Goal: Communication & Community: Answer question/provide support

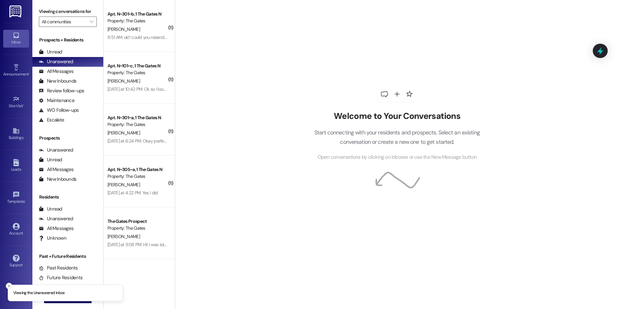
click at [7, 284] on button "Close toast" at bounding box center [9, 286] width 6 height 6
click at [59, 296] on span "New Message" at bounding box center [71, 297] width 27 height 7
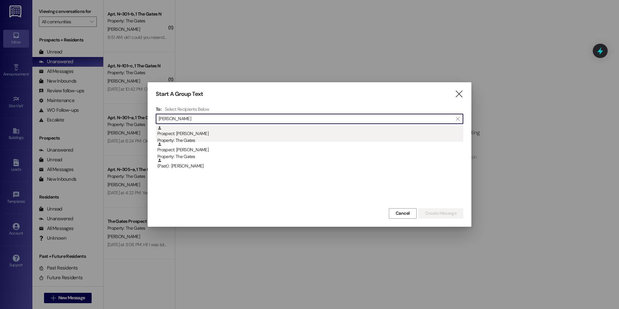
type input "[PERSON_NAME]"
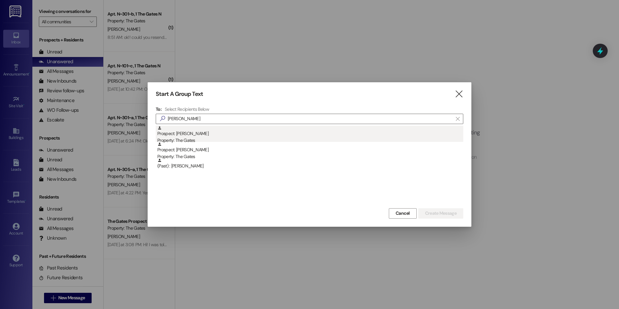
click at [228, 137] on div "Prospect: [PERSON_NAME] Property: The Gates" at bounding box center [310, 135] width 306 height 18
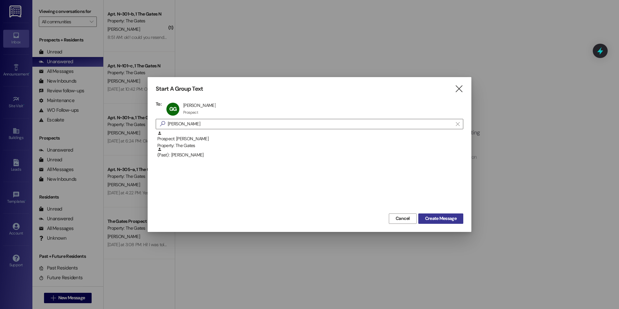
click at [448, 221] on span "Create Message" at bounding box center [440, 218] width 31 height 7
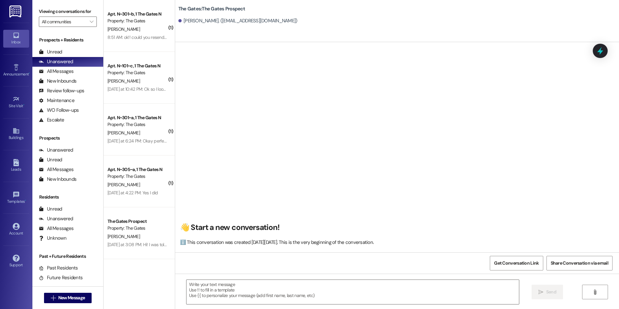
scroll to position [0, 0]
click at [81, 300] on span "New Message" at bounding box center [71, 297] width 27 height 7
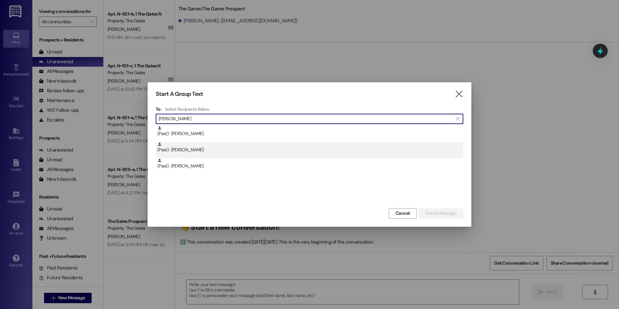
type input "[PERSON_NAME]"
click at [228, 150] on div "(Past) : [PERSON_NAME]" at bounding box center [310, 147] width 306 height 11
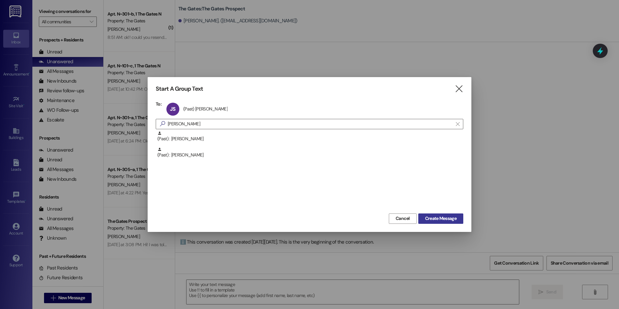
click at [448, 218] on span "Create Message" at bounding box center [440, 218] width 31 height 7
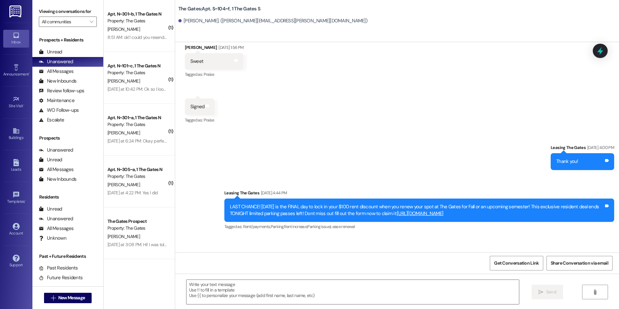
scroll to position [8172, 0]
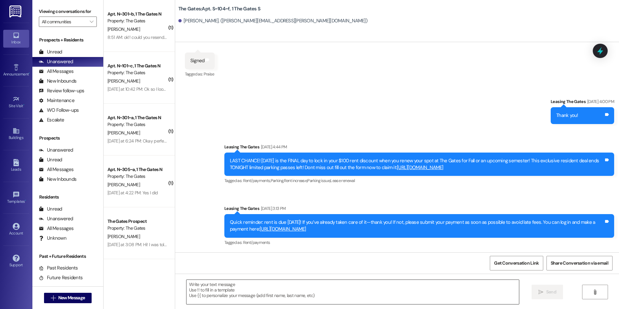
click at [227, 294] on textarea at bounding box center [353, 292] width 332 height 24
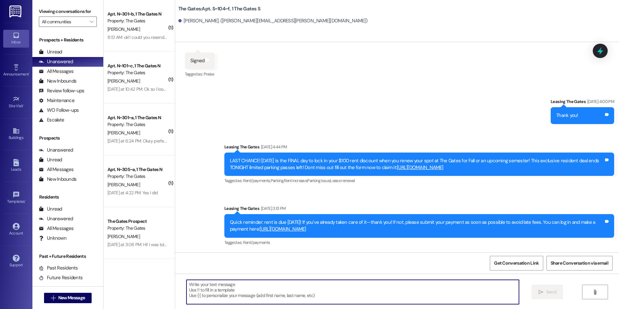
paste textarea "Hey [PERSON_NAME]! This is [PERSON_NAME] with The Gates! We are running a LIMIT…"
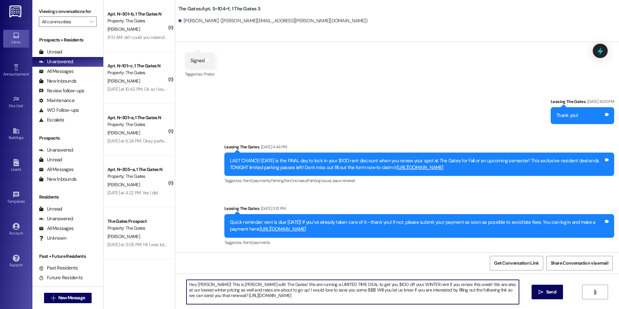
click at [209, 285] on textarea "Hey [PERSON_NAME]! This is [PERSON_NAME] with The Gates! We are running a LIMIT…" at bounding box center [353, 292] width 332 height 24
click at [210, 284] on textarea "Hey [PERSON_NAME]! This is [PERSON_NAME] with The Gates! We are running a LIMIT…" at bounding box center [353, 292] width 332 height 24
type textarea "Hey [PERSON_NAME]! This is [PERSON_NAME] with The Gates! We are running a LIMIT…"
click at [541, 293] on icon "" at bounding box center [541, 291] width 5 height 5
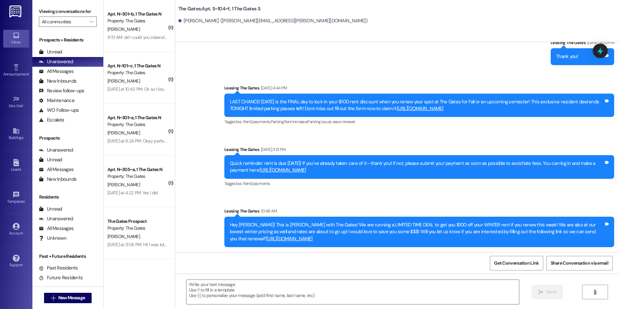
scroll to position [8237, 0]
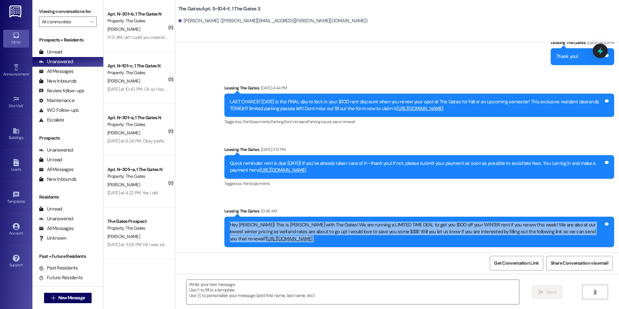
drag, startPoint x: 224, startPoint y: 216, endPoint x: 447, endPoint y: 264, distance: 227.7
click at [447, 264] on div "WO Opened request: Make Ready [DATE] 10:11 AM Status : Completed Show details S…" at bounding box center [397, 196] width 444 height 309
copy div "Hey [PERSON_NAME]! This is [PERSON_NAME] with The Gates! We are running a LIMIT…"
click at [357, 241] on div "Hey [PERSON_NAME]! This is [PERSON_NAME] with The Gates! We are running a LIMIT…" at bounding box center [417, 231] width 374 height 21
click at [313, 235] on link "[URL][DOMAIN_NAME]" at bounding box center [289, 238] width 47 height 6
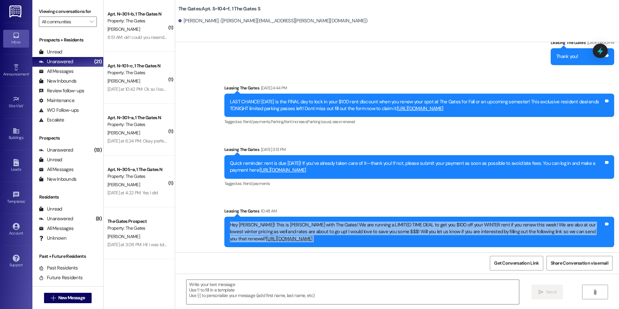
drag, startPoint x: 280, startPoint y: 227, endPoint x: 285, endPoint y: 225, distance: 4.9
click at [280, 227] on div "Hey [PERSON_NAME]! This is [PERSON_NAME] with The Gates! We are running a LIMIT…" at bounding box center [417, 231] width 374 height 21
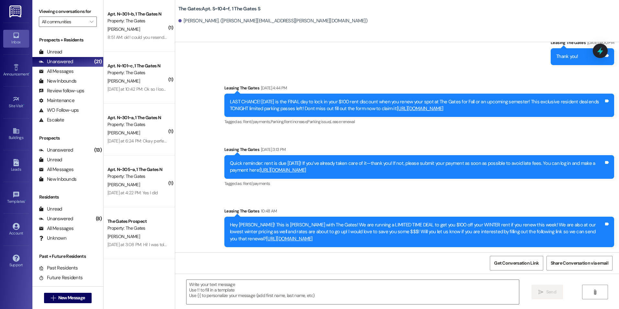
drag, startPoint x: 225, startPoint y: 219, endPoint x: 342, endPoint y: 238, distance: 118.4
click at [342, 238] on div "Hey [PERSON_NAME]! This is [PERSON_NAME] with The Gates! We are running a LIMIT…" at bounding box center [417, 231] width 374 height 21
drag, startPoint x: 342, startPoint y: 238, endPoint x: 317, endPoint y: 230, distance: 25.9
copy div "Hey [PERSON_NAME]! This is [PERSON_NAME] with The Gates! We are running a LIMIT…"
click at [385, 238] on div "Hey [PERSON_NAME]! This is [PERSON_NAME] with The Gates! We are running a LIMIT…" at bounding box center [417, 231] width 374 height 21
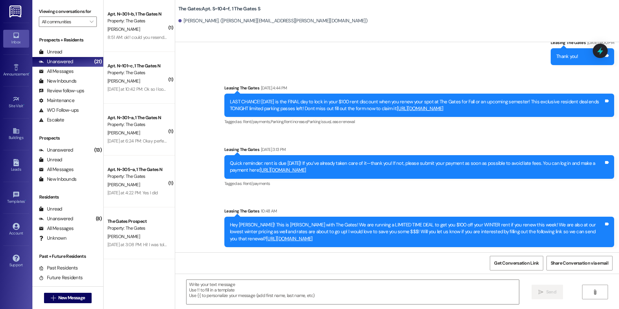
drag, startPoint x: 224, startPoint y: 232, endPoint x: 340, endPoint y: 242, distance: 116.0
click at [340, 242] on div "Hey [PERSON_NAME]! This is [PERSON_NAME] with The Gates! We are running a LIMIT…" at bounding box center [419, 232] width 390 height 30
drag, startPoint x: 340, startPoint y: 242, endPoint x: 308, endPoint y: 234, distance: 32.4
copy link "[URL][DOMAIN_NAME]"
click at [357, 59] on div "Sent via SMS Leasing The Gates [DATE] 4:00 PM Thank you! Tags and notes Announc…" at bounding box center [397, 138] width 444 height 227
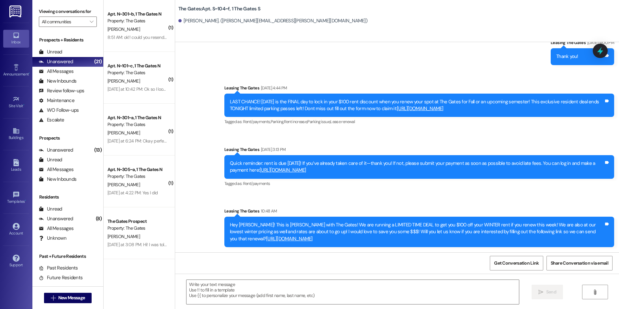
drag, startPoint x: 225, startPoint y: 216, endPoint x: 364, endPoint y: 251, distance: 142.8
click at [364, 251] on div "Sent via SMS Leasing The Gates 10:48 AM Hey [PERSON_NAME]! This is [PERSON_NAME…" at bounding box center [420, 227] width 400 height 49
drag, startPoint x: 364, startPoint y: 251, endPoint x: 318, endPoint y: 227, distance: 51.7
copy div "Hey [PERSON_NAME]! This is [PERSON_NAME] with The Gates! We are running a LIMIT…"
drag, startPoint x: 363, startPoint y: 201, endPoint x: 367, endPoint y: 209, distance: 8.1
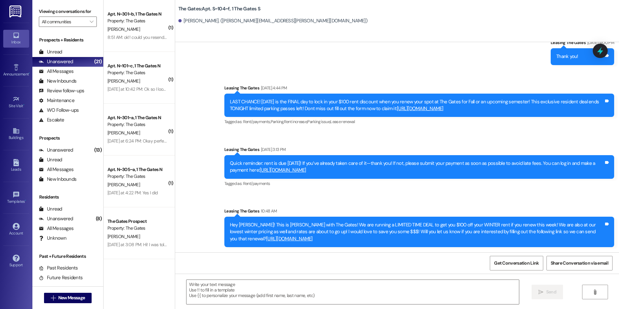
click at [364, 208] on div "Leasing The Gates 10:48 AM" at bounding box center [419, 212] width 390 height 9
drag, startPoint x: 350, startPoint y: 238, endPoint x: 222, endPoint y: 216, distance: 129.4
click at [224, 217] on div "Hey [PERSON_NAME]! This is [PERSON_NAME] with The Gates! We are running a LIMIT…" at bounding box center [419, 232] width 390 height 30
drag, startPoint x: 222, startPoint y: 216, endPoint x: 242, endPoint y: 219, distance: 19.3
copy div "Hey [PERSON_NAME]! This is [PERSON_NAME] with The Gates! We are running a LIMIT…"
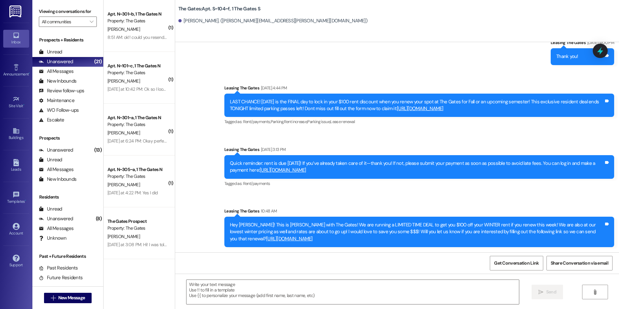
click at [397, 105] on link "[URL][DOMAIN_NAME]" at bounding box center [420, 108] width 47 height 6
click at [360, 208] on div "Leasing The Gates 10:48 AM" at bounding box center [419, 212] width 390 height 9
click at [79, 300] on span "New Message" at bounding box center [71, 297] width 27 height 7
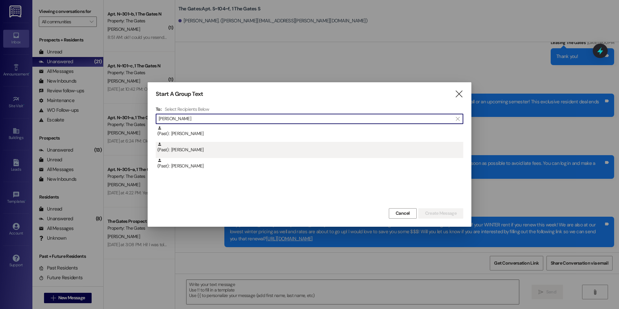
type input "[PERSON_NAME]"
click at [202, 152] on div "(Past) : [PERSON_NAME]" at bounding box center [310, 147] width 306 height 11
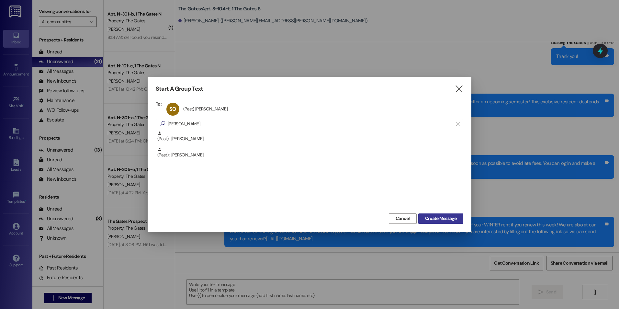
click at [452, 220] on span "Create Message" at bounding box center [440, 218] width 31 height 7
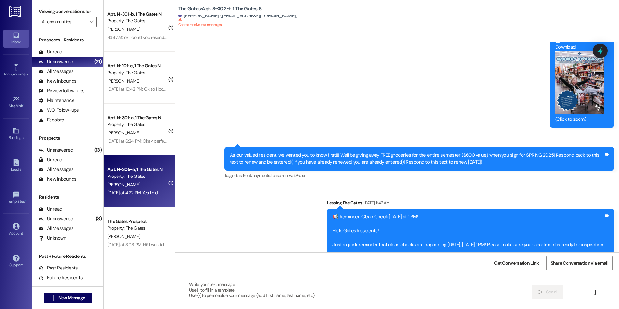
scroll to position [4420, 0]
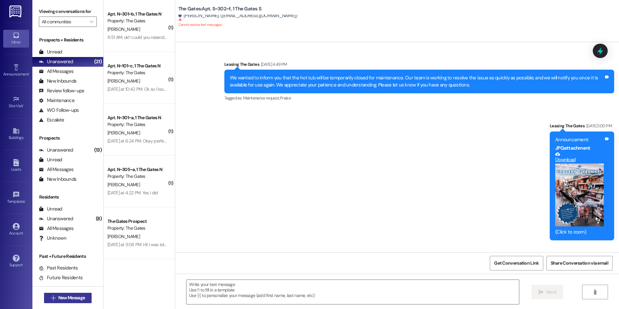
click at [71, 293] on button " New Message" at bounding box center [68, 298] width 48 height 10
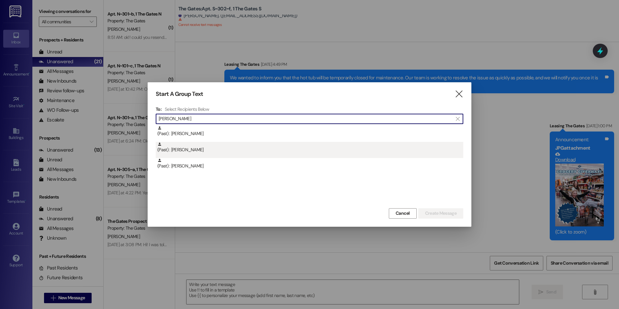
type input "[PERSON_NAME]"
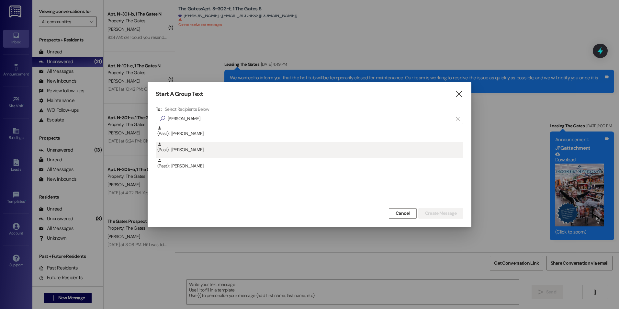
click at [234, 151] on div "(Past) : [PERSON_NAME]" at bounding box center [310, 147] width 306 height 11
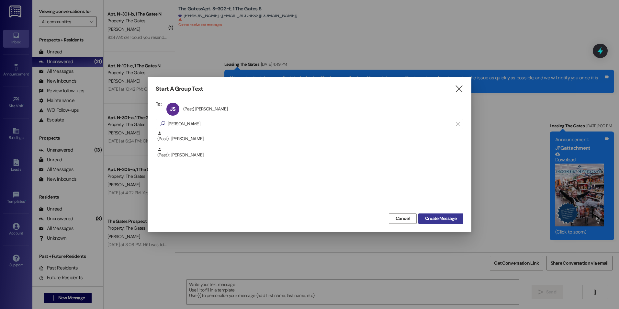
click at [438, 213] on button "Create Message" at bounding box center [440, 218] width 45 height 10
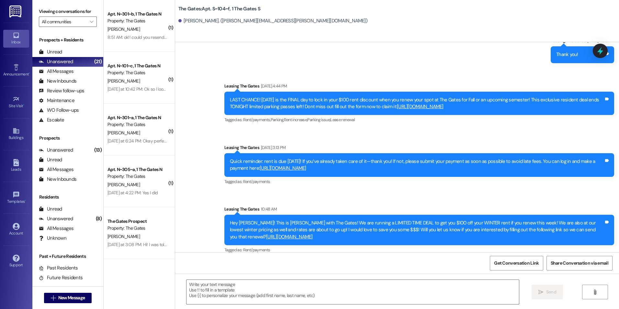
scroll to position [8247, 0]
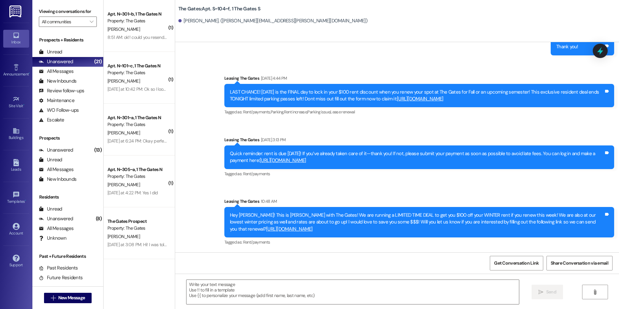
drag, startPoint x: 224, startPoint y: 208, endPoint x: 360, endPoint y: 233, distance: 138.8
click at [360, 233] on div "Hey [PERSON_NAME]! This is [PERSON_NAME] with The Gates! We are running a LIMIT…" at bounding box center [419, 222] width 390 height 30
drag, startPoint x: 360, startPoint y: 233, endPoint x: 310, endPoint y: 213, distance: 54.8
copy div "Hey [PERSON_NAME]! This is [PERSON_NAME] with The Gates! We are running a LIMIT…"
click at [349, 184] on div "Sent via SMS Leasing The Gates [DATE] 4:00 PM Thank you! Tags and notes Announc…" at bounding box center [397, 133] width 444 height 237
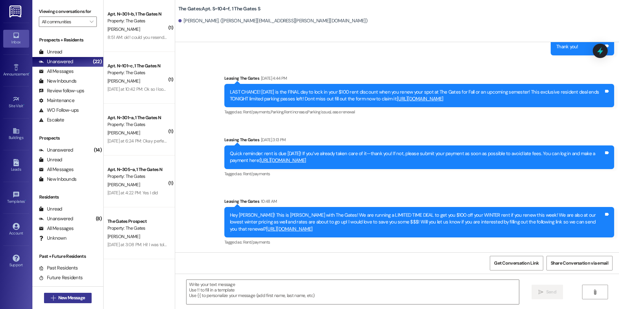
click at [69, 296] on span "New Message" at bounding box center [71, 297] width 27 height 7
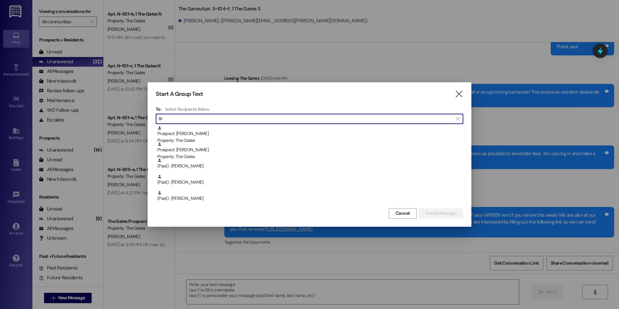
type input "B"
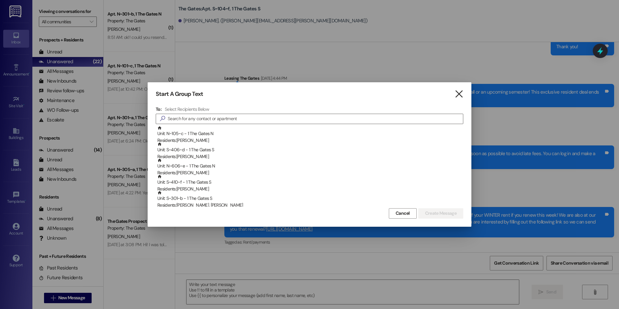
click at [456, 93] on icon "" at bounding box center [459, 94] width 9 height 7
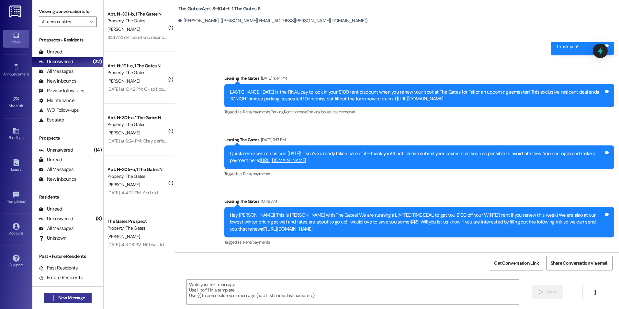
click at [52, 303] on button " New Message" at bounding box center [68, 298] width 48 height 10
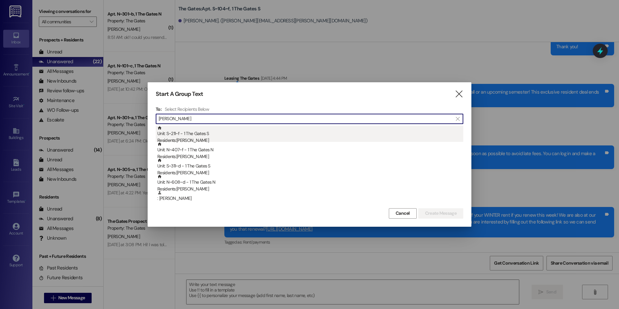
type input "[PERSON_NAME]"
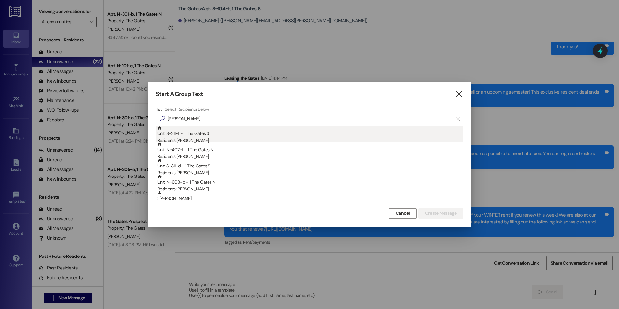
click at [204, 138] on div "Residents: [PERSON_NAME]" at bounding box center [310, 140] width 306 height 7
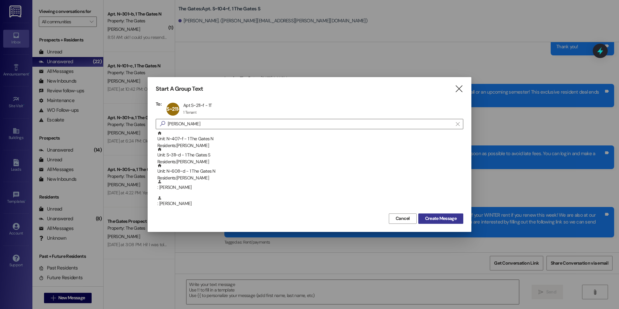
click at [450, 216] on span "Create Message" at bounding box center [440, 218] width 31 height 7
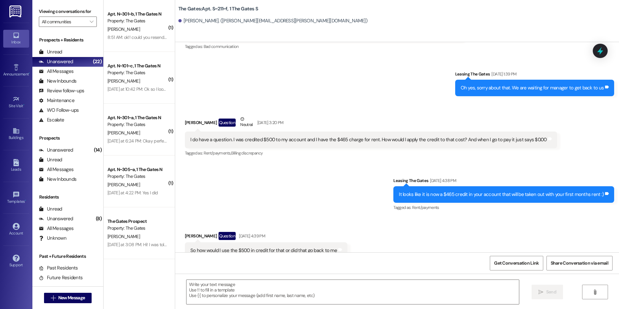
scroll to position [14229, 0]
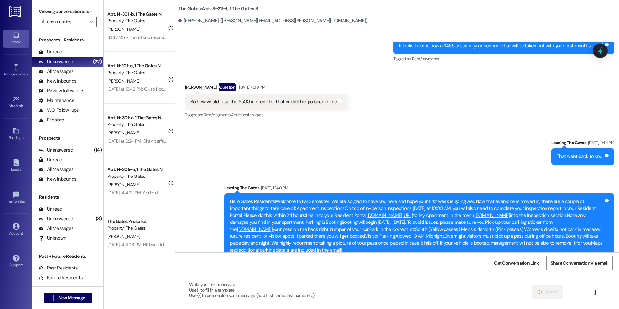
click at [220, 298] on textarea at bounding box center [353, 292] width 332 height 24
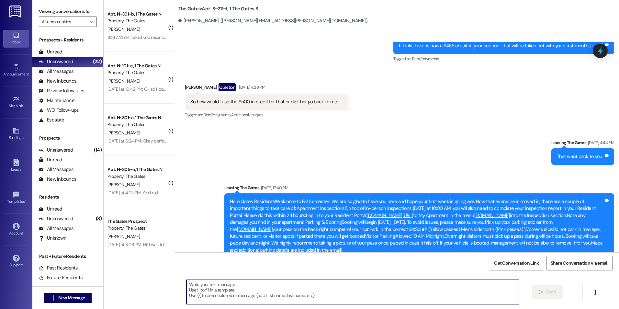
drag, startPoint x: 210, startPoint y: 302, endPoint x: 264, endPoint y: 148, distance: 162.5
click at [264, 148] on div "Sent via SMS Leasing The Gates [DATE] 4:44 PM That went back to you Tags and no…" at bounding box center [397, 199] width 444 height 148
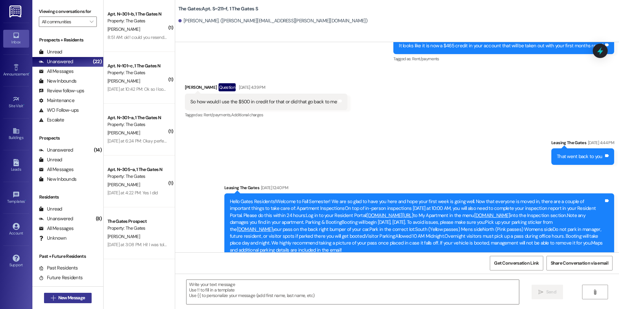
click at [74, 298] on span "New Message" at bounding box center [71, 297] width 27 height 7
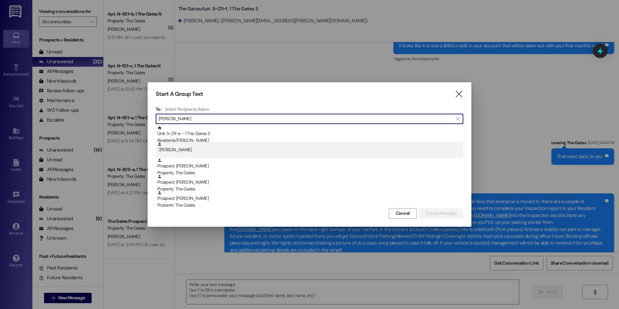
type input "[PERSON_NAME]"
click at [180, 148] on div ": [PERSON_NAME]" at bounding box center [310, 147] width 306 height 11
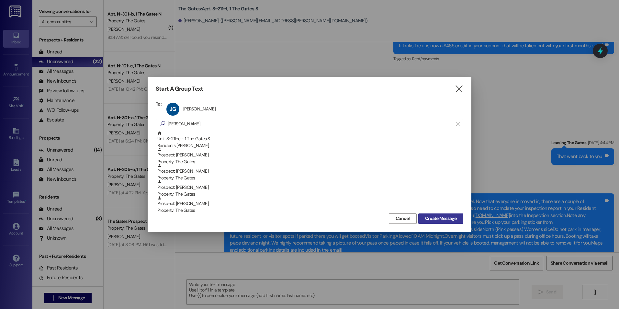
click at [434, 216] on span "Create Message" at bounding box center [440, 218] width 31 height 7
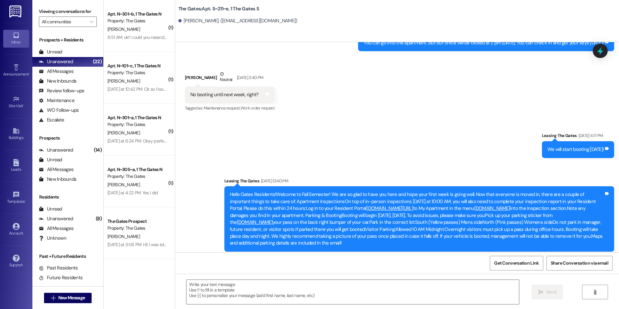
scroll to position [2513, 0]
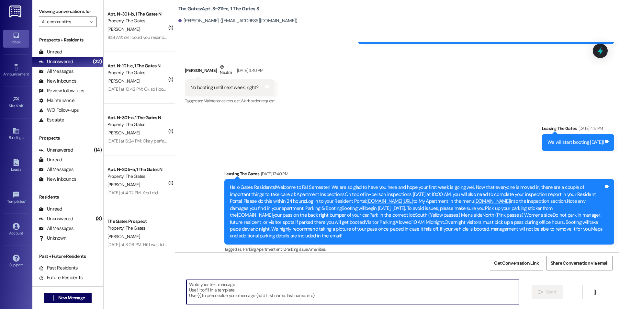
click at [240, 295] on textarea at bounding box center [353, 292] width 332 height 24
paste textarea "Hey [PERSON_NAME]! This is [PERSON_NAME] with The Gates! We are running a LIMIT…"
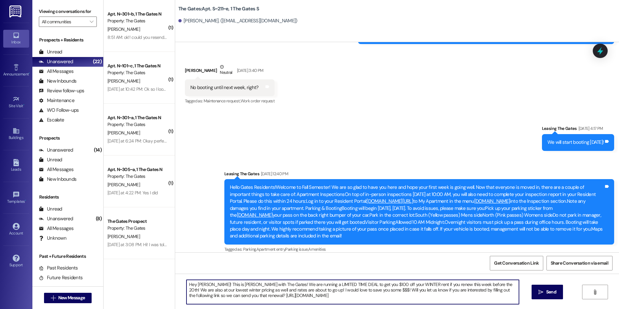
click at [206, 286] on textarea "Hey [PERSON_NAME]! This is [PERSON_NAME] with The Gates! We are running a LIMIT…" at bounding box center [353, 292] width 332 height 24
click at [468, 284] on textarea "Hey [PERSON_NAME]! This is [PERSON_NAME] with The Gates! We are running a LIMIT…" at bounding box center [353, 292] width 332 height 24
click at [358, 290] on textarea "Hey [PERSON_NAME]! This is [PERSON_NAME] with The Gates! We are running a LIMIT…" at bounding box center [353, 292] width 332 height 24
click at [262, 289] on textarea "Hey [PERSON_NAME]! This is [PERSON_NAME] with The Gates! We are running a LIMIT…" at bounding box center [353, 292] width 332 height 24
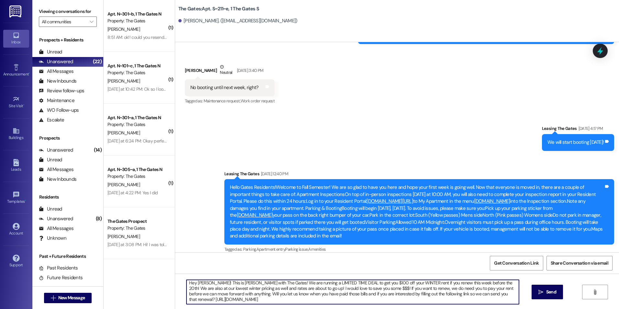
click at [370, 289] on textarea "Hey [PERSON_NAME]! This is [PERSON_NAME] with The Gates! We are running a LIMIT…" at bounding box center [353, 292] width 332 height 24
type textarea "Hey [PERSON_NAME]! This is [PERSON_NAME] with The Gates! We are running a LIMIT…"
click at [448, 301] on textarea "Hey [PERSON_NAME]! This is [PERSON_NAME] with The Gates! We are running a LIMIT…" at bounding box center [353, 292] width 332 height 24
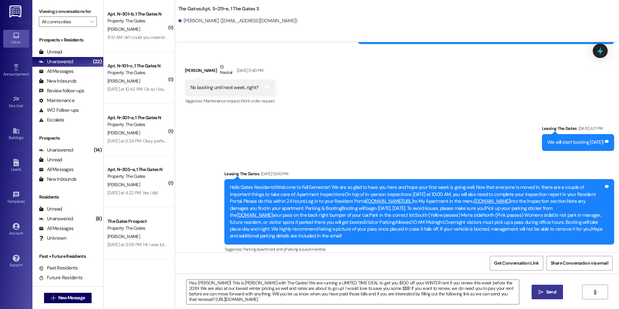
click at [554, 299] on button " Send" at bounding box center [547, 292] width 31 height 15
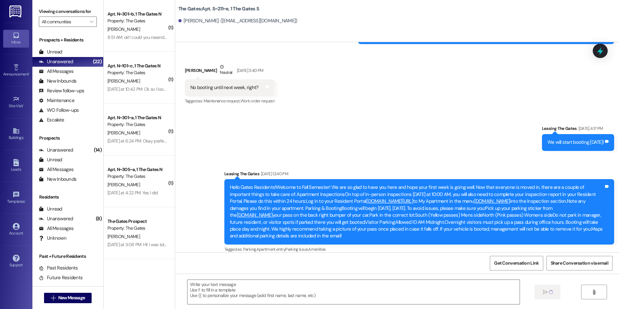
scroll to position [0, 0]
click at [75, 295] on span "New Message" at bounding box center [71, 297] width 27 height 7
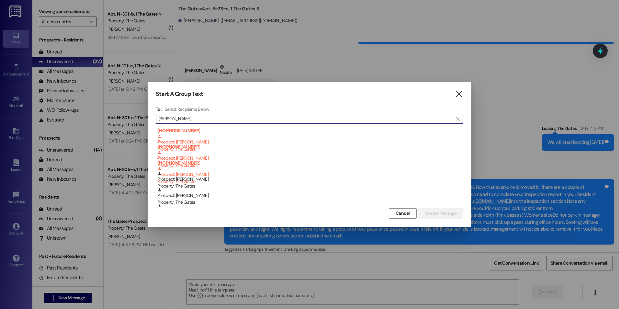
scroll to position [97, 0]
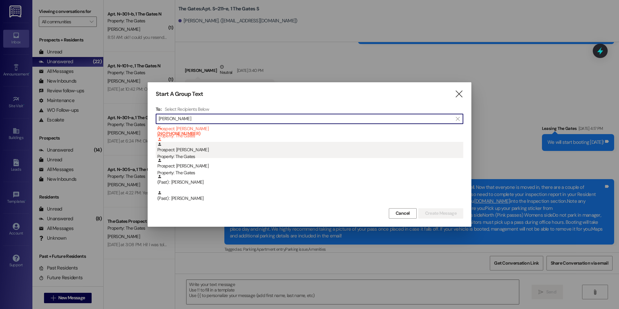
type input "[PERSON_NAME]"
click at [226, 144] on div "Prospect: [PERSON_NAME] Property: The Gates" at bounding box center [310, 151] width 306 height 18
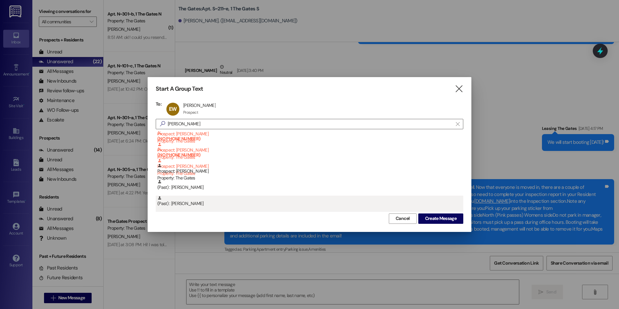
scroll to position [81, 0]
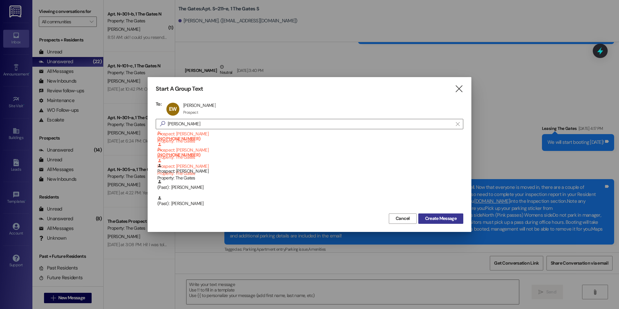
click at [446, 220] on span "Create Message" at bounding box center [440, 218] width 31 height 7
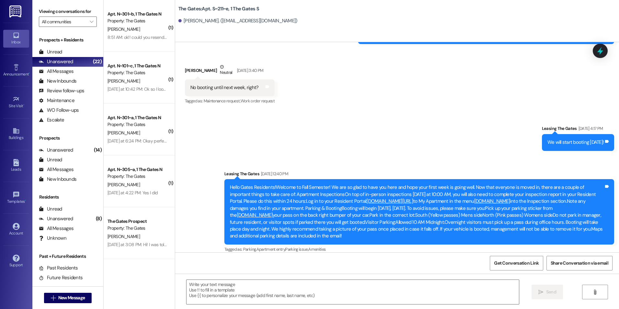
scroll to position [138, 0]
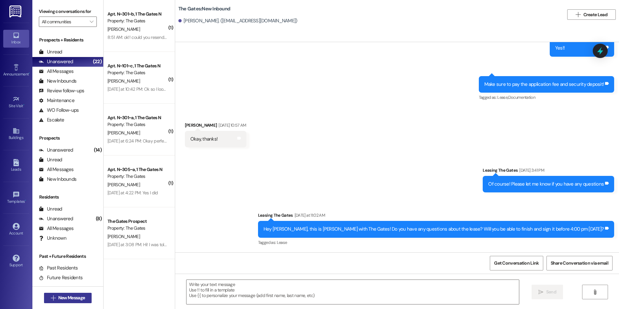
click at [73, 300] on span "New Message" at bounding box center [71, 297] width 27 height 7
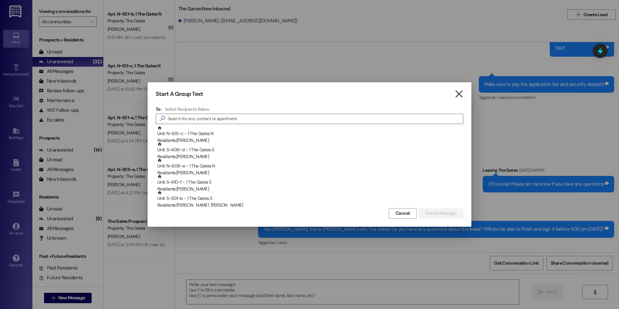
click at [460, 94] on icon "" at bounding box center [459, 94] width 9 height 7
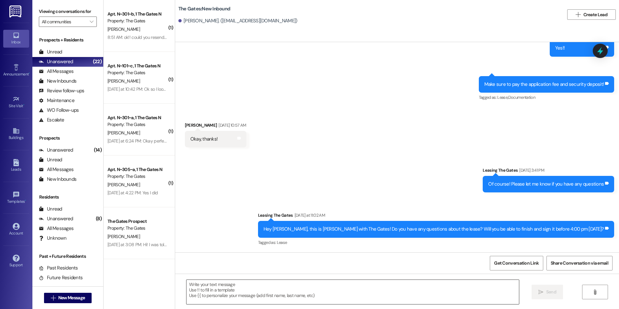
click at [317, 298] on textarea at bounding box center [353, 292] width 332 height 24
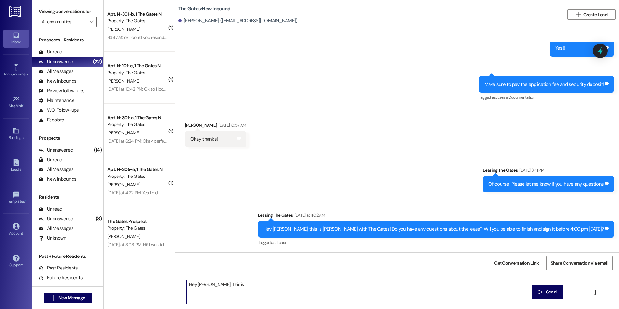
click at [208, 285] on textarea "Hey [PERSON_NAME]! This is" at bounding box center [353, 292] width 332 height 24
click at [245, 285] on textarea "Hey [PERSON_NAME]! This is" at bounding box center [353, 292] width 332 height 24
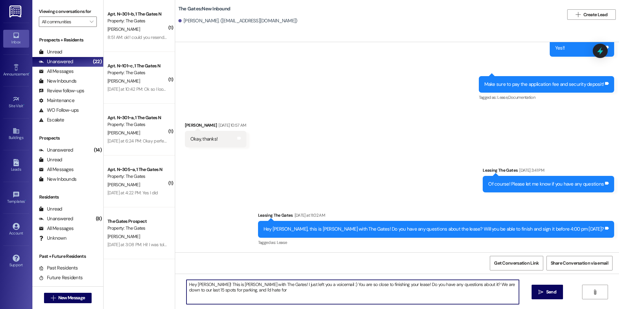
click at [242, 292] on textarea "Hey [PERSON_NAME]! This is [PERSON_NAME] with The Gates! I just left you a voic…" at bounding box center [353, 292] width 332 height 24
drag, startPoint x: 286, startPoint y: 291, endPoint x: 264, endPoint y: 289, distance: 21.5
click at [264, 289] on textarea "Hey [PERSON_NAME]! This is [PERSON_NAME] with The Gates! I just left you a voic…" at bounding box center [353, 292] width 332 height 24
type textarea "Hey [PERSON_NAME]! This is [PERSON_NAME] with The Gates! I just left you a voic…"
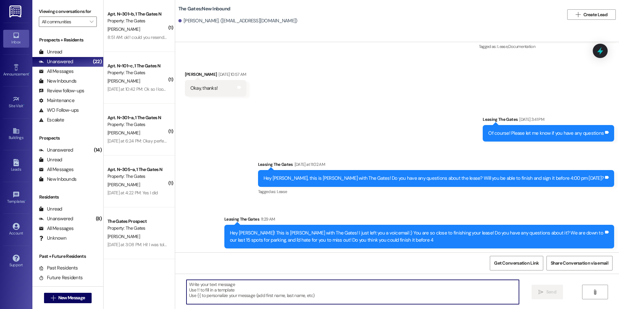
scroll to position [190, 0]
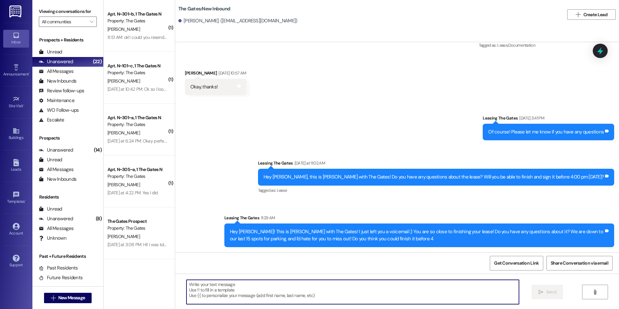
click at [372, 296] on textarea at bounding box center [353, 292] width 332 height 24
type textarea "4"
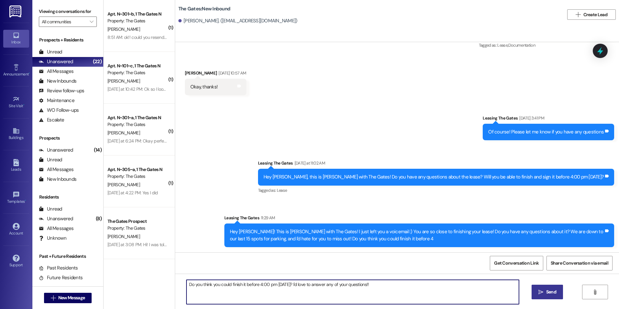
type textarea "Do you think you could finish it before 4:00 pm [DATE]? I'd love to answer any …"
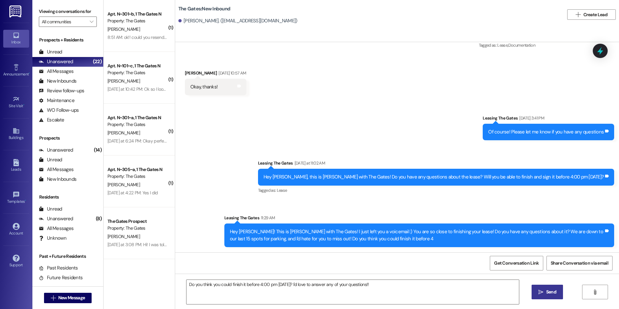
click at [545, 294] on span "Send" at bounding box center [551, 292] width 13 height 7
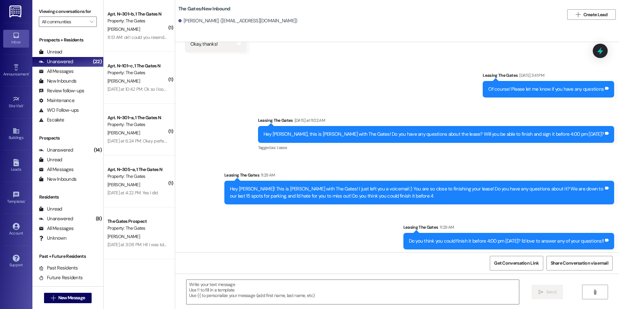
scroll to position [235, 0]
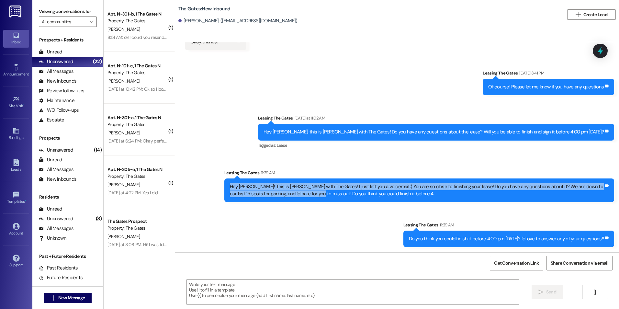
drag, startPoint x: 225, startPoint y: 185, endPoint x: 304, endPoint y: 199, distance: 80.2
click at [304, 199] on div "Hey [PERSON_NAME]! This is [PERSON_NAME] with The Gates! I just left you a voic…" at bounding box center [419, 190] width 390 height 24
drag, startPoint x: 304, startPoint y: 199, endPoint x: 301, endPoint y: 190, distance: 9.2
copy div "Hey [PERSON_NAME]! This is [PERSON_NAME] with The Gates! I just left you a voic…"
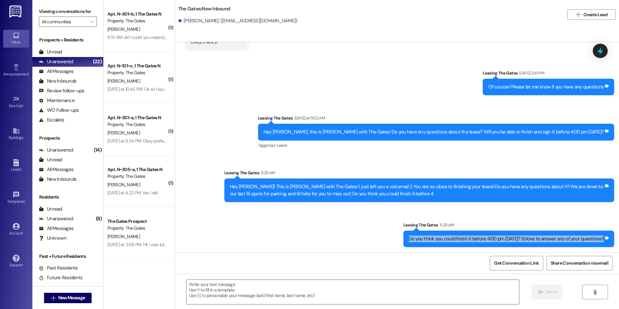
drag, startPoint x: 411, startPoint y: 237, endPoint x: 604, endPoint y: 244, distance: 193.5
click at [604, 244] on div "Do you think you could finish it before 4:00 pm [DATE]? I'd love to answer any …" at bounding box center [508, 239] width 211 height 17
drag, startPoint x: 604, startPoint y: 244, endPoint x: 575, endPoint y: 238, distance: 29.9
copy div "Do you think you could finish it before 4:00 pm [DATE]? I'd love to answer any …"
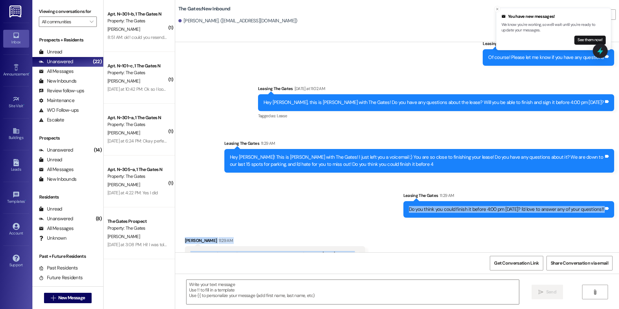
scroll to position [280, 0]
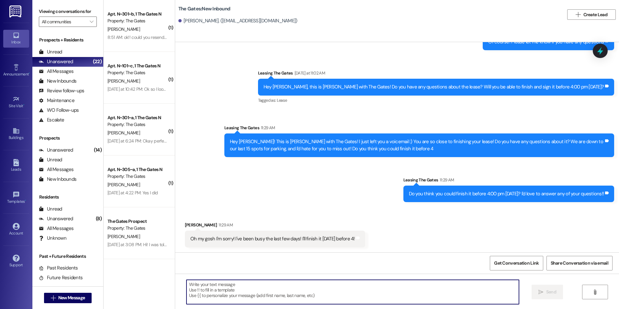
click at [238, 290] on textarea at bounding box center [353, 292] width 332 height 24
type textarea "No worries! Thanks for letting me know! :)"
click at [543, 288] on button " Send" at bounding box center [547, 292] width 31 height 15
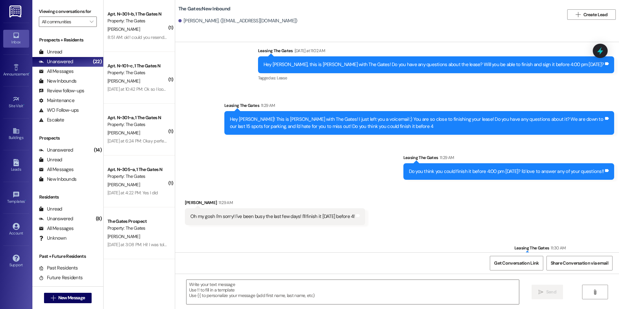
scroll to position [325, 0]
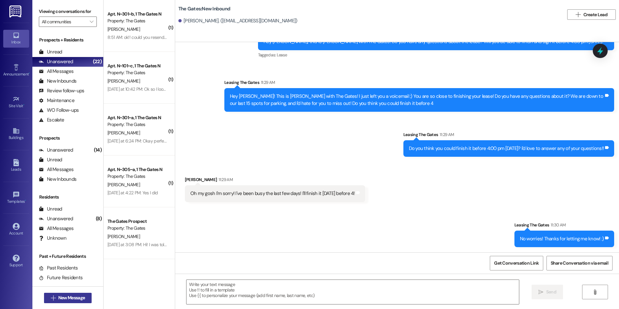
click at [67, 295] on span "New Message" at bounding box center [71, 297] width 27 height 7
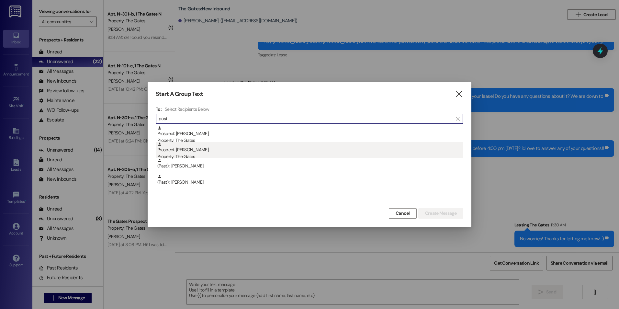
type input "post"
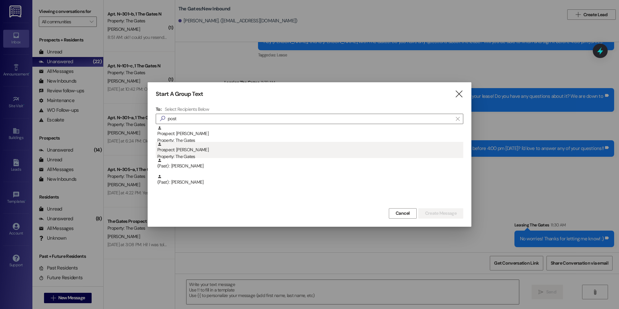
click at [211, 150] on div "Prospect: [PERSON_NAME] Post Property: The Gates" at bounding box center [310, 151] width 306 height 18
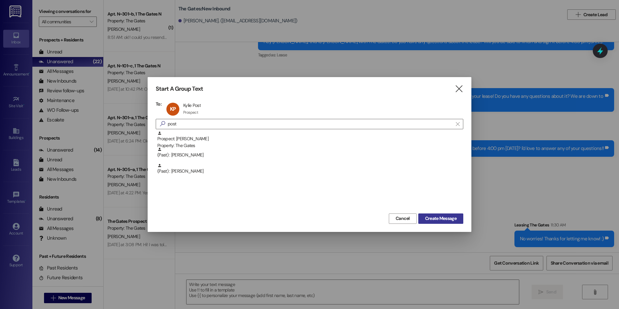
click at [439, 218] on span "Create Message" at bounding box center [440, 218] width 31 height 7
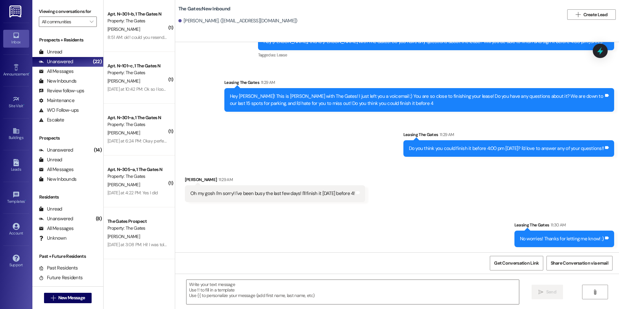
scroll to position [0, 0]
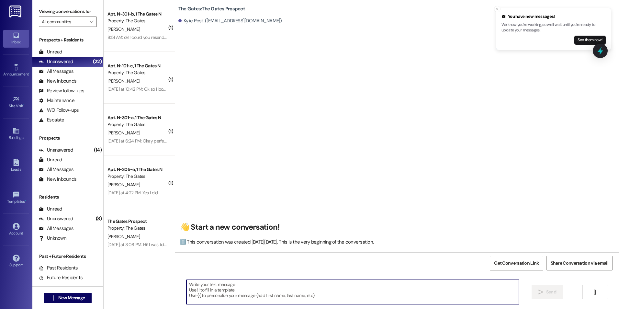
paste textarea "Do you think you could finish it before 4:00 pm [DATE]? I'd love to answer any …"
type textarea "Do you think you could finish it before 4:00 pm [DATE]? I'd love to answer any …"
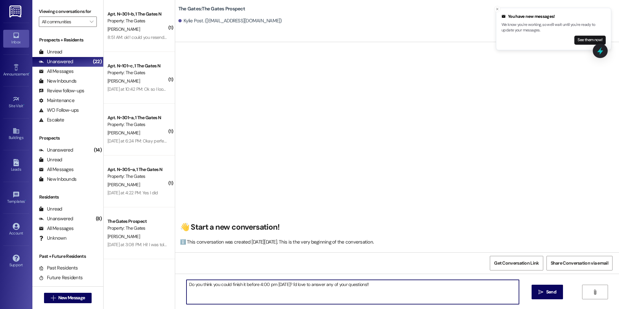
drag, startPoint x: 383, startPoint y: 284, endPoint x: 174, endPoint y: 283, distance: 209.8
click at [175, 283] on div "Do you think you could finish it before 4:00 pm [DATE]? I'd love to answer any …" at bounding box center [397, 298] width 444 height 49
click at [446, 285] on textarea "Hey [PERSON_NAME]! This is [PERSON_NAME] with The Gates! I just left you a voic…" at bounding box center [353, 292] width 332 height 24
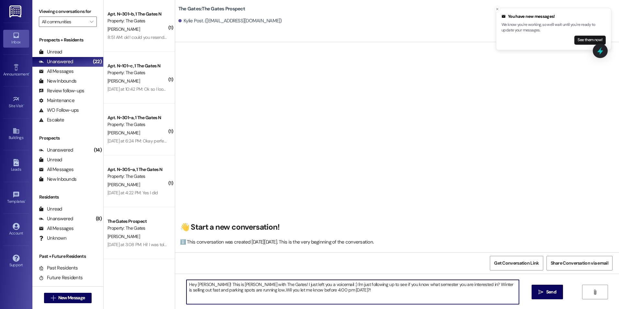
drag, startPoint x: 269, startPoint y: 301, endPoint x: 230, endPoint y: 296, distance: 39.8
click at [245, 299] on textarea "Hey [PERSON_NAME]! This is [PERSON_NAME] with The Gates! I just left you a voic…" at bounding box center [353, 292] width 332 height 24
click at [369, 294] on textarea "Hey [PERSON_NAME]! This is [PERSON_NAME] with The Gates! I just left you a voic…" at bounding box center [353, 292] width 332 height 24
click at [265, 289] on textarea "Hey [PERSON_NAME]! This is [PERSON_NAME] with The Gates! I just left you a voic…" at bounding box center [353, 292] width 332 height 24
click at [365, 292] on textarea "Hey [PERSON_NAME]! This is [PERSON_NAME] with The Gates! I just left you a voic…" at bounding box center [353, 292] width 332 height 24
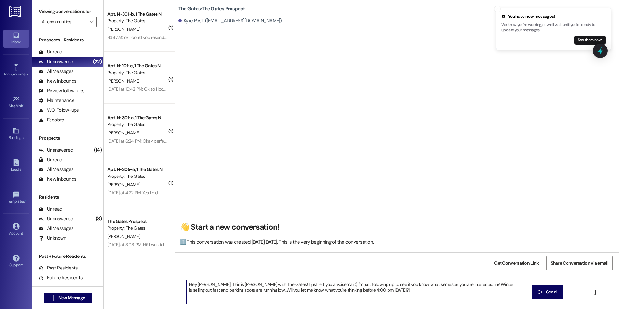
type textarea "Hey [PERSON_NAME]! This is [PERSON_NAME] with The Gates! I just left you a voic…"
click at [553, 293] on span "Send" at bounding box center [551, 292] width 10 height 7
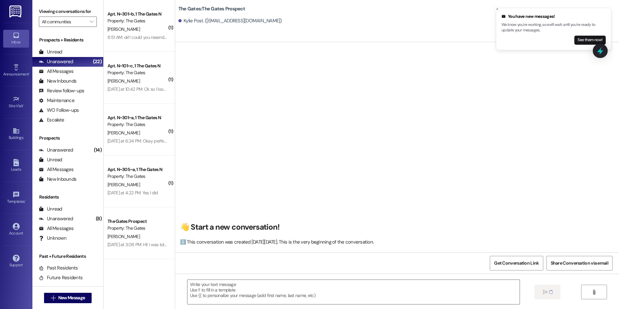
scroll to position [0, 0]
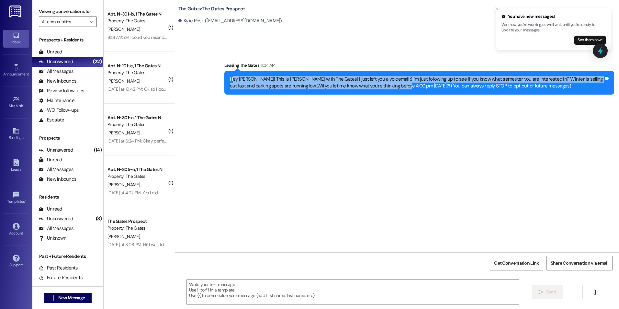
drag, startPoint x: 227, startPoint y: 78, endPoint x: 380, endPoint y: 97, distance: 154.0
click at [380, 97] on div "Sent via SMS Leasing The Gates 11:34 AM Hey [PERSON_NAME]! This is [PERSON_NAME…" at bounding box center [420, 78] width 400 height 42
drag, startPoint x: 380, startPoint y: 97, endPoint x: 350, endPoint y: 87, distance: 31.6
copy div "ey [PERSON_NAME]! This is [PERSON_NAME] with The Gates! I just left you a voice…"
click at [495, 7] on button "Close toast" at bounding box center [497, 9] width 6 height 6
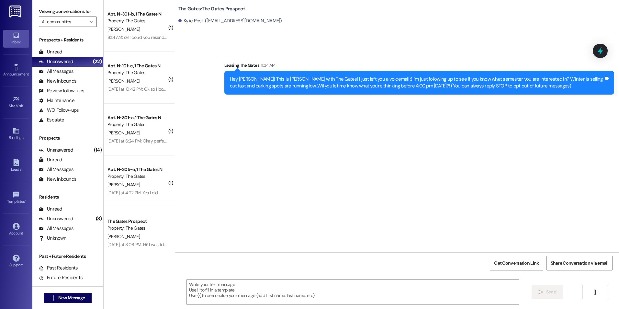
click at [444, 165] on div "Sent via SMS Leasing The Gates 11:34 AM Hey [PERSON_NAME]! This is [PERSON_NAME…" at bounding box center [397, 147] width 444 height 210
click at [51, 299] on icon "" at bounding box center [53, 297] width 5 height 5
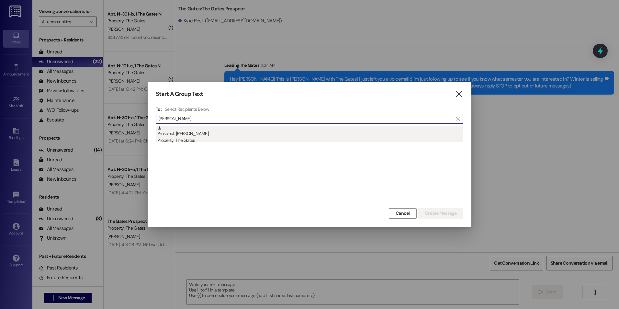
type input "[PERSON_NAME]"
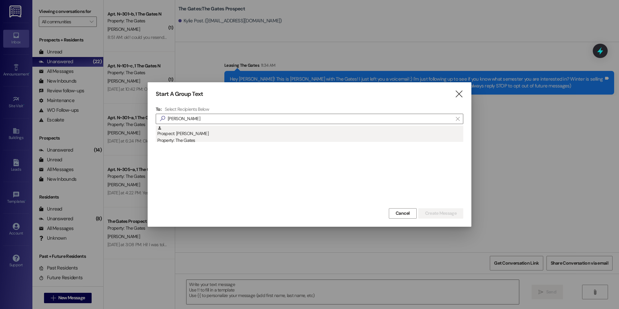
click at [225, 132] on div "Prospect: [PERSON_NAME] Property: The Gates" at bounding box center [310, 135] width 306 height 18
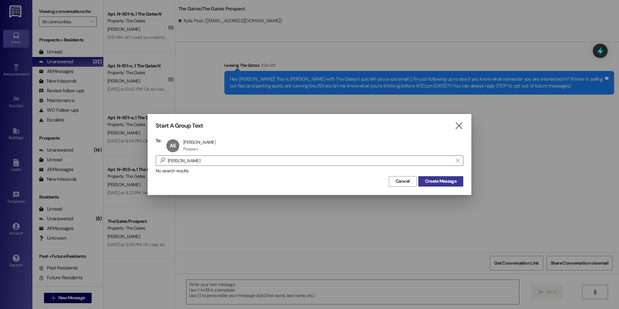
click at [432, 176] on button "Create Message" at bounding box center [440, 181] width 45 height 10
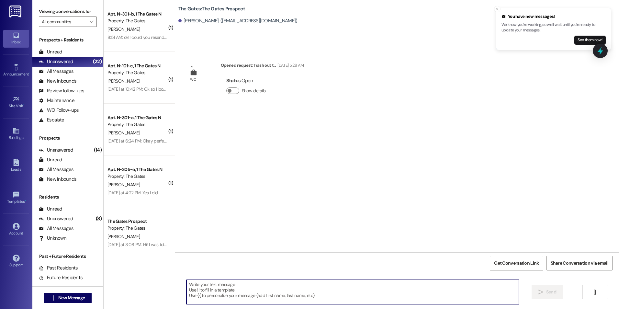
click at [251, 291] on textarea at bounding box center [353, 292] width 332 height 24
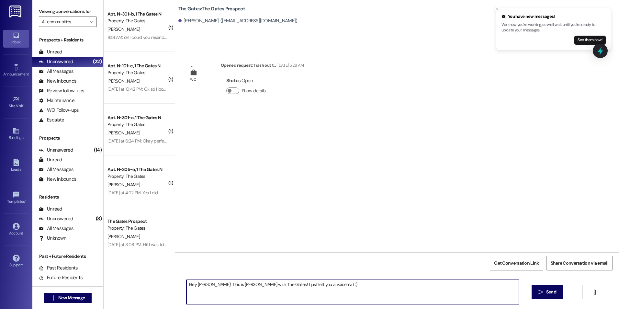
click at [361, 286] on textarea "Hey [PERSON_NAME]! This is [PERSON_NAME] with The Gates! I just left you a voic…" at bounding box center [353, 292] width 332 height 24
click at [409, 285] on textarea "Hey [PERSON_NAME]! This is [PERSON_NAME] with The Gates! I just left you a voic…" at bounding box center [353, 292] width 332 height 24
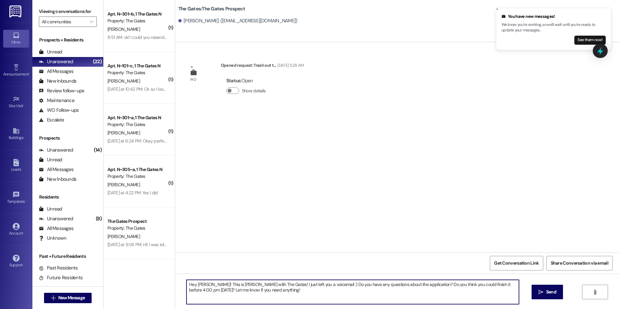
type textarea "Hey [PERSON_NAME]! This is [PERSON_NAME] with The Gates! I just left you a voic…"
click at [547, 290] on span "Send" at bounding box center [551, 292] width 10 height 7
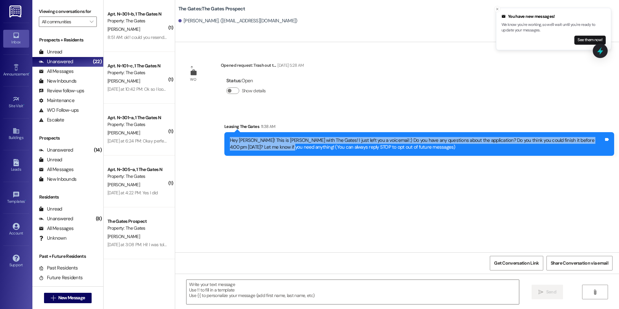
drag, startPoint x: 226, startPoint y: 138, endPoint x: 263, endPoint y: 152, distance: 40.1
click at [263, 152] on div "Hey [PERSON_NAME]! This is [PERSON_NAME] with The Gates! I just left you a voic…" at bounding box center [419, 144] width 390 height 24
drag, startPoint x: 263, startPoint y: 152, endPoint x: 252, endPoint y: 141, distance: 15.8
copy div "Hey [PERSON_NAME]! This is [PERSON_NAME] with The Gates! I just left you a voic…"
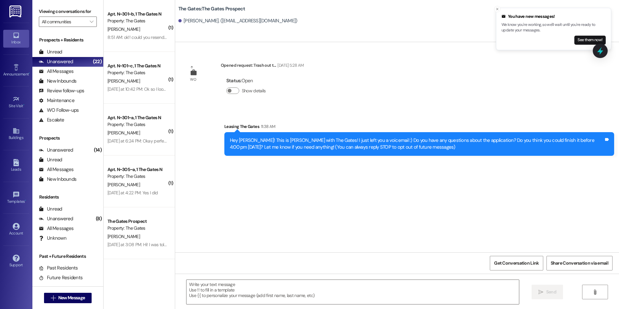
click at [309, 95] on div "WO Opened request: Trash out t... [DATE] 5:28 AM Status : Open Show details" at bounding box center [244, 82] width 129 height 51
click at [73, 296] on span "New Message" at bounding box center [71, 297] width 27 height 7
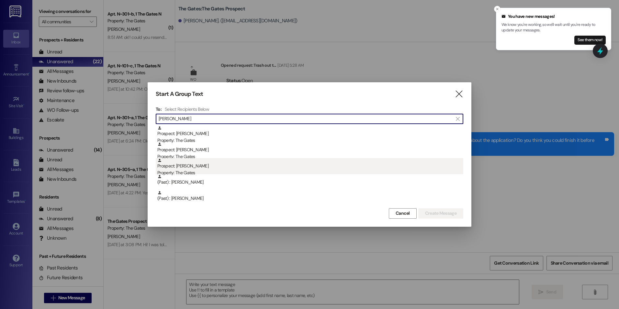
type input "[PERSON_NAME]"
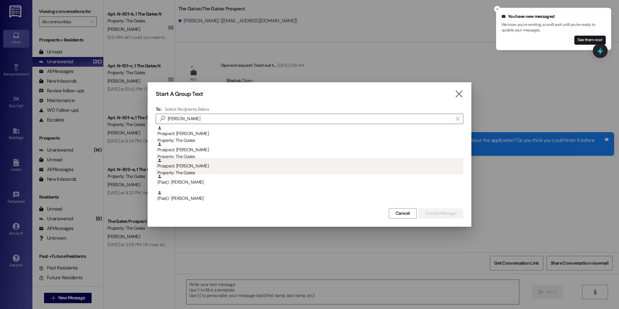
click at [225, 171] on div "Property: The Gates" at bounding box center [310, 172] width 306 height 7
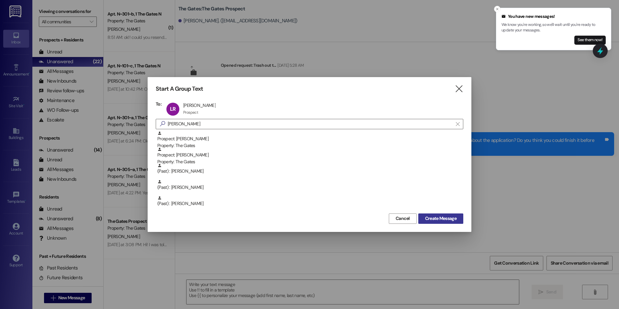
click at [441, 218] on span "Create Message" at bounding box center [440, 218] width 31 height 7
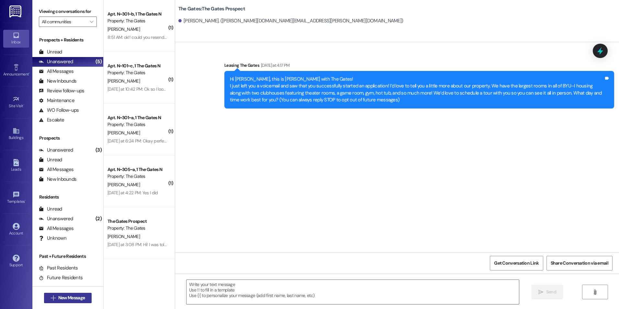
click at [76, 296] on span "New Message" at bounding box center [71, 297] width 27 height 7
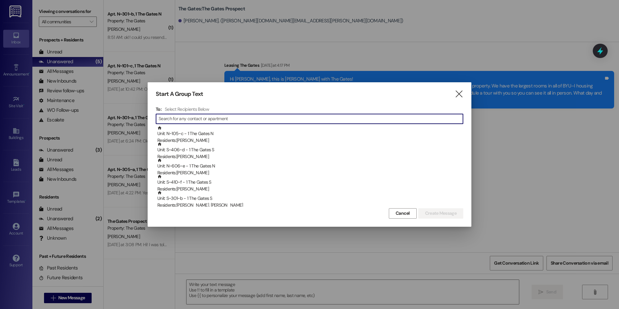
click at [465, 95] on div "Start A Group Text  To: Select Recipients Below  Unit: N~105~c - 1 The Gates …" at bounding box center [310, 154] width 324 height 144
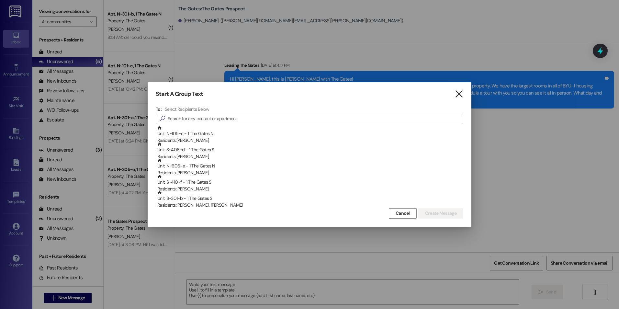
click at [459, 95] on icon "" at bounding box center [459, 94] width 9 height 7
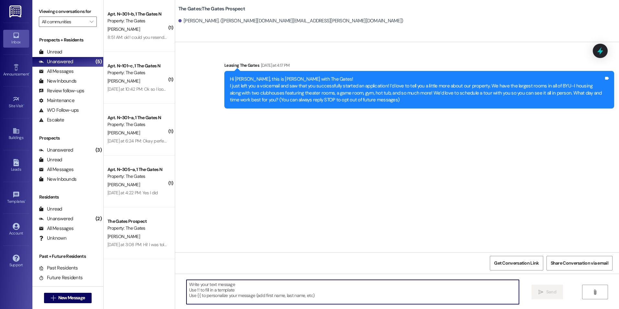
click at [288, 292] on textarea at bounding box center [353, 292] width 332 height 24
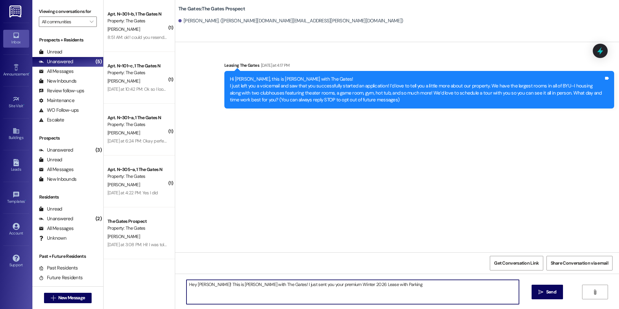
click at [391, 282] on textarea "Hey [PERSON_NAME]! This is [PERSON_NAME] with The Gates! I just sent you your p…" at bounding box center [353, 292] width 332 height 24
click at [337, 294] on textarea "Hey [PERSON_NAME]! This is [PERSON_NAME] with The Gates! I just sent you your p…" at bounding box center [353, 292] width 332 height 24
click at [456, 296] on textarea "Hey [PERSON_NAME]! This is [PERSON_NAME] with The Gates! I just sent you your p…" at bounding box center [353, 292] width 332 height 24
click at [323, 292] on textarea "Hey [PERSON_NAME]! This is [PERSON_NAME] with The Gates! I just sent you your p…" at bounding box center [353, 292] width 332 height 24
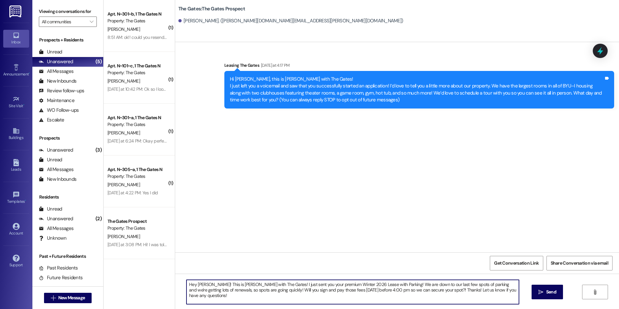
type textarea "Hey [PERSON_NAME]! This is [PERSON_NAME] with The Gates! I just sent you your p…"
click at [553, 292] on span "Send" at bounding box center [551, 292] width 10 height 7
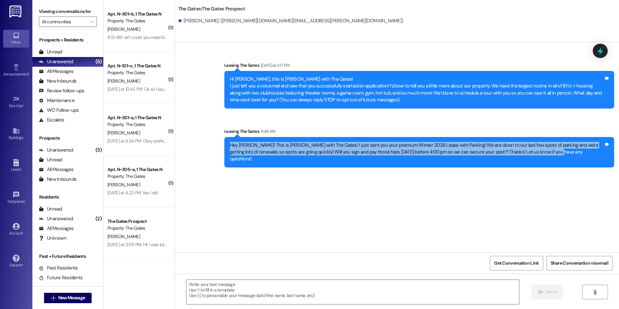
drag, startPoint x: 224, startPoint y: 145, endPoint x: 545, endPoint y: 173, distance: 321.8
click at [545, 173] on div "Sent via SMS Leasing The Gates [DATE] at 4:17 PM Hi [PERSON_NAME], this is [PER…" at bounding box center [397, 147] width 444 height 210
click at [574, 173] on div "Sent via SMS Leasing The Gates [DATE] at 4:17 PM Hi [PERSON_NAME], this is [PER…" at bounding box center [397, 147] width 444 height 210
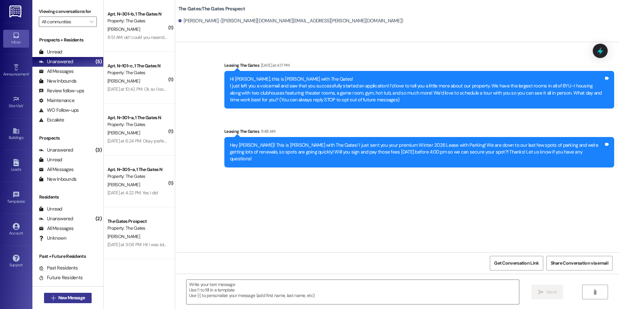
click at [69, 299] on span "New Message" at bounding box center [71, 297] width 27 height 7
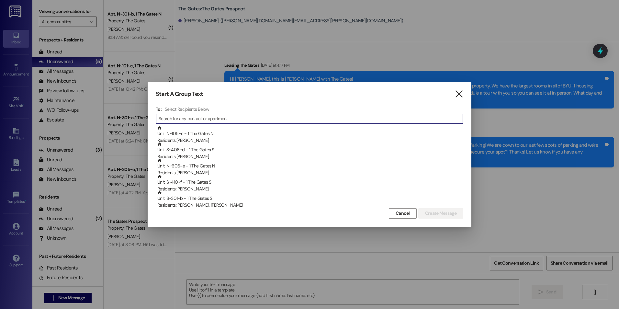
click at [457, 94] on icon "" at bounding box center [459, 94] width 9 height 7
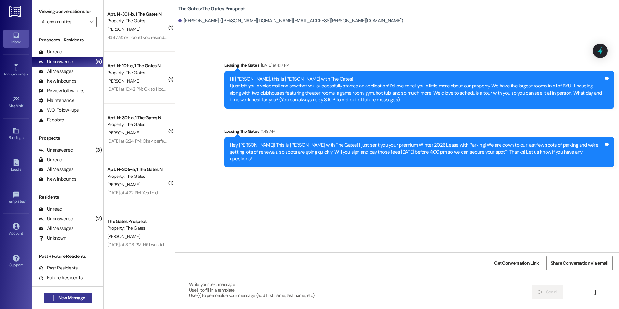
click at [51, 300] on icon "" at bounding box center [53, 297] width 5 height 5
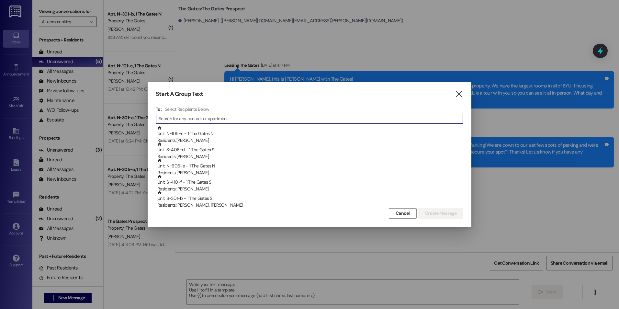
click at [340, 119] on input at bounding box center [311, 118] width 304 height 9
click at [349, 116] on input at bounding box center [311, 118] width 304 height 9
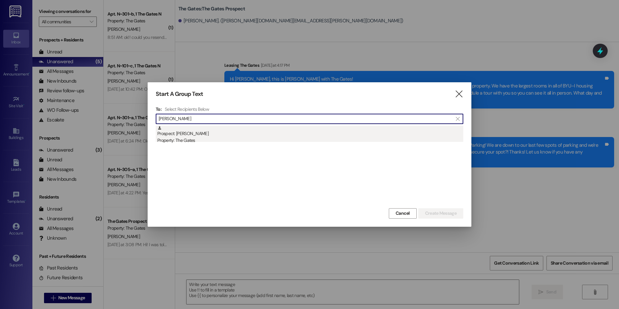
type input "[PERSON_NAME]"
click at [255, 132] on div "Prospect: [PERSON_NAME] Property: The Gates" at bounding box center [310, 135] width 306 height 18
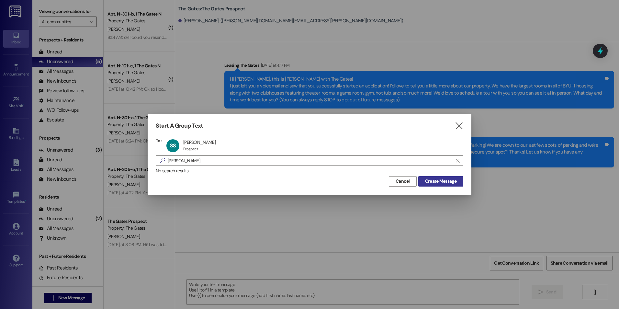
click at [433, 179] on span "Create Message" at bounding box center [440, 181] width 31 height 7
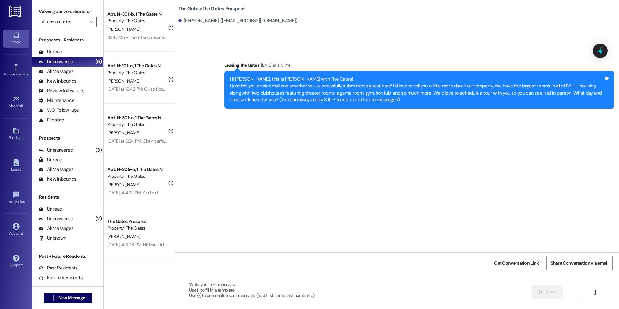
click at [261, 288] on textarea at bounding box center [353, 292] width 332 height 24
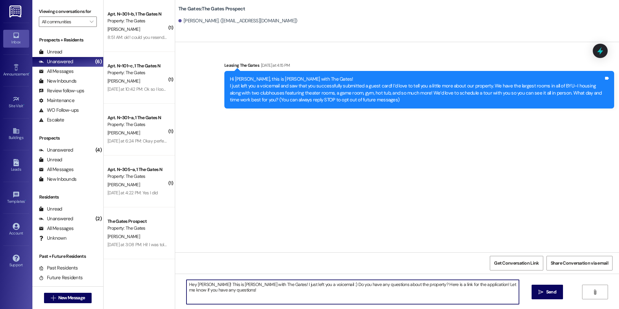
click at [483, 297] on textarea "Hey [PERSON_NAME]! This is [PERSON_NAME] with The Gates! I just left you a voic…" at bounding box center [353, 292] width 332 height 24
click at [458, 288] on textarea "Hey [PERSON_NAME]! This is [PERSON_NAME] with The Gates! I just left you a voic…" at bounding box center [353, 292] width 332 height 24
click at [458, 285] on textarea "Hey [PERSON_NAME]! This is [PERSON_NAME] with The Gates! I just left you a voic…" at bounding box center [353, 292] width 332 height 24
click at [483, 289] on textarea "Hey [PERSON_NAME]! This is [PERSON_NAME] with The Gates! I just left you a voic…" at bounding box center [353, 292] width 332 height 24
type textarea "Hey [PERSON_NAME]! This is [PERSON_NAME] with The Gates! I just left you a voic…"
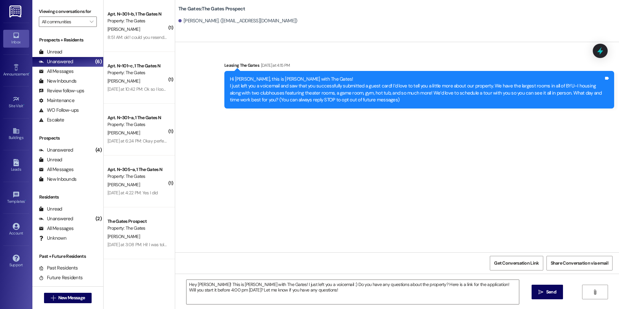
click at [543, 289] on span " Send" at bounding box center [547, 292] width 20 height 7
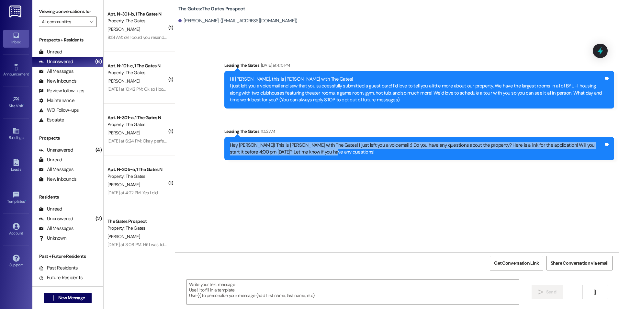
drag, startPoint x: 225, startPoint y: 145, endPoint x: 305, endPoint y: 156, distance: 81.3
click at [305, 156] on div "Hey [PERSON_NAME]! This is [PERSON_NAME] with The Gates! I just left you a voic…" at bounding box center [419, 149] width 390 height 24
drag, startPoint x: 305, startPoint y: 156, endPoint x: 262, endPoint y: 144, distance: 44.9
click at [441, 186] on div "Sent via SMS Leasing The Gates [DATE] at 4:15 PM Hi [PERSON_NAME], this is [PER…" at bounding box center [397, 147] width 444 height 210
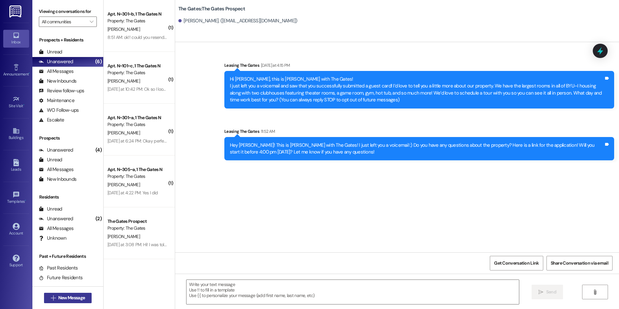
click at [66, 299] on span "New Message" at bounding box center [71, 297] width 27 height 7
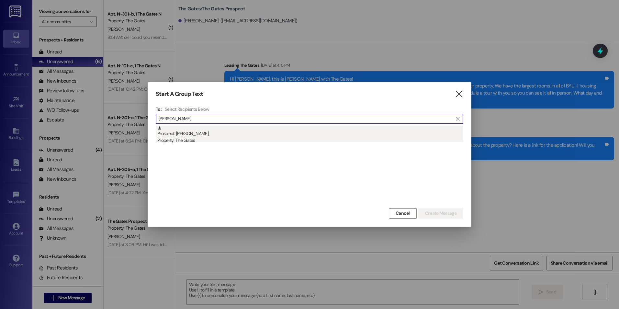
type input "[PERSON_NAME]"
click at [199, 142] on div "Property: The Gates" at bounding box center [310, 140] width 306 height 7
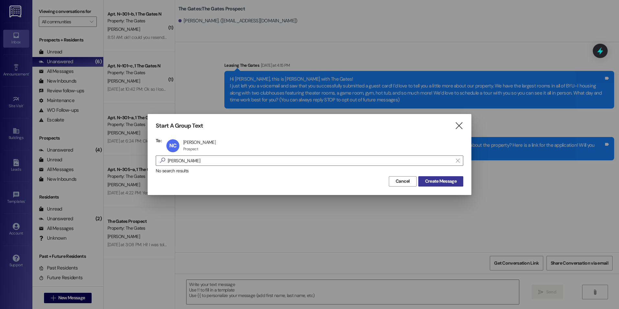
click at [455, 186] on button "Create Message" at bounding box center [440, 181] width 45 height 10
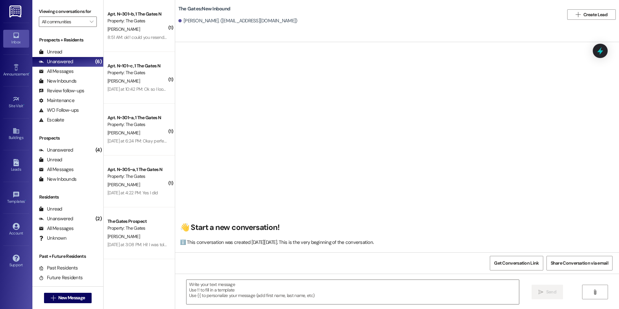
scroll to position [0, 0]
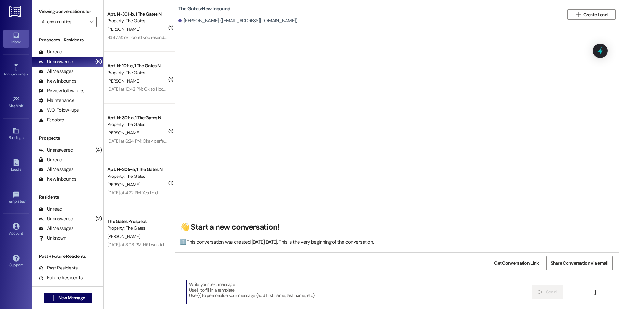
paste textarea "Hey [PERSON_NAME]! This is [PERSON_NAME] with The Gates! I just left you a voic…"
type textarea "Hey [PERSON_NAME]! This is [PERSON_NAME] with The Gates! I just left you a voic…"
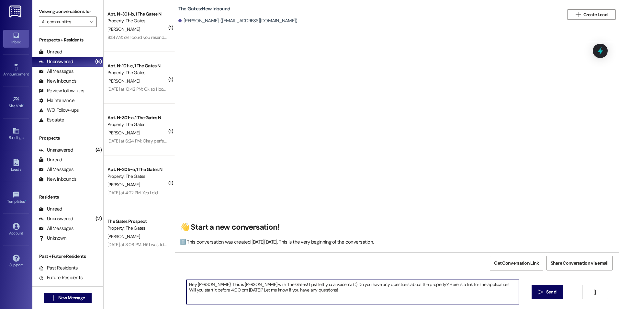
drag, startPoint x: 299, startPoint y: 292, endPoint x: 151, endPoint y: 265, distance: 150.1
click at [151, 265] on div "( 1 ) Apt. N~301~b, 1 The Gates N Property: The Gates [PERSON_NAME] 8:51 AM: ok…" at bounding box center [362, 154] width 516 height 309
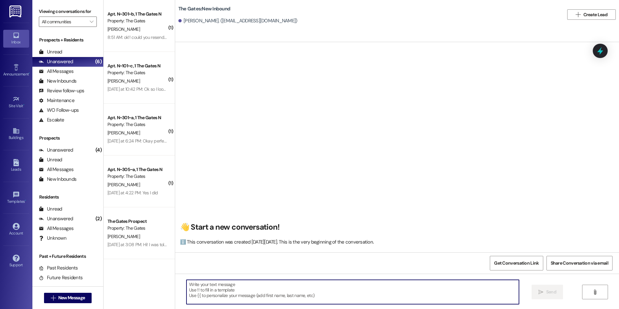
paste textarea "Hey [PERSON_NAME]! This is [PERSON_NAME] with The Gates! We are running a LIMIT…"
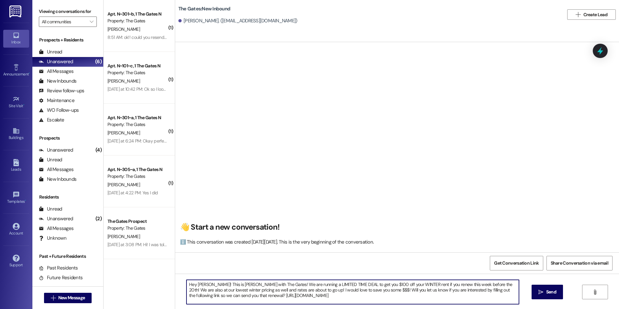
click at [211, 284] on textarea "Hey [PERSON_NAME]! This is [PERSON_NAME] with The Gates! We are running a LIMIT…" at bounding box center [353, 292] width 332 height 24
click at [490, 296] on textarea "Hey [PERSON_NAME]! This is [PERSON_NAME] with The Gates! We are running a LIMIT…" at bounding box center [353, 292] width 332 height 24
type textarea "Hey [PERSON_NAME]! This is [PERSON_NAME] with The Gates! We are running a LIMIT…"
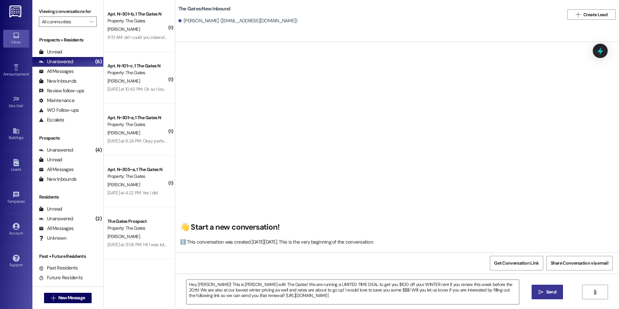
click at [551, 289] on span "Send" at bounding box center [551, 292] width 10 height 7
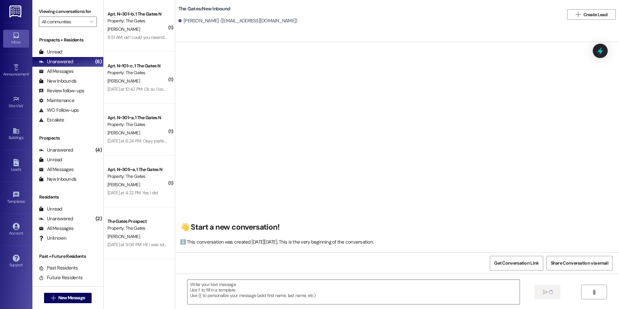
scroll to position [0, 0]
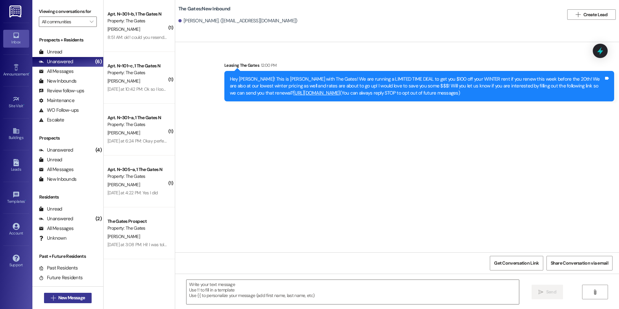
click at [60, 300] on span "New Message" at bounding box center [71, 297] width 27 height 7
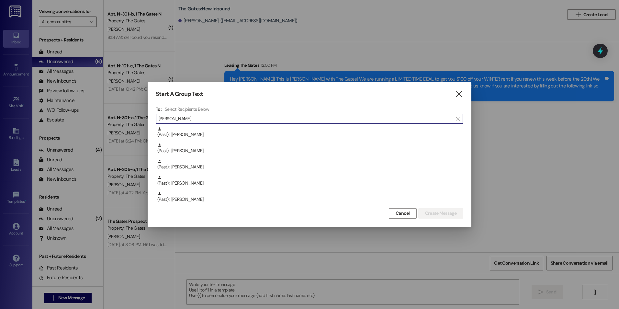
scroll to position [81, 0]
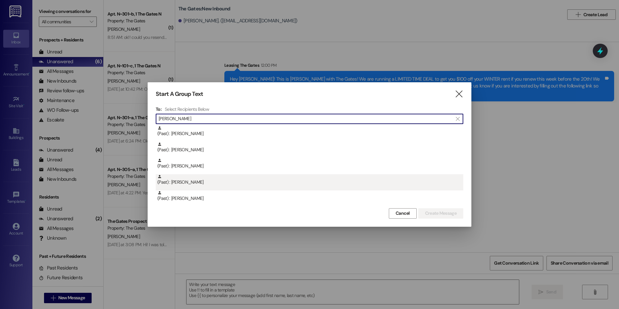
type input "[PERSON_NAME]"
click at [259, 176] on div "(Past) : [PERSON_NAME]" at bounding box center [310, 179] width 306 height 11
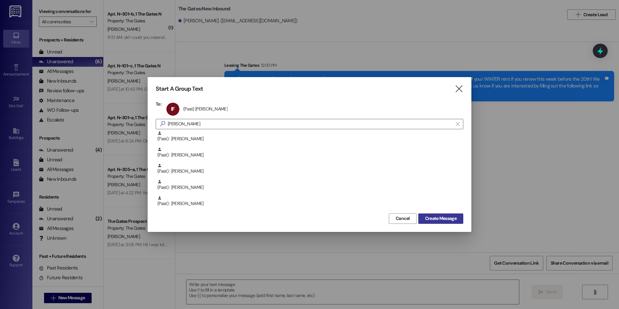
click at [437, 215] on button "Create Message" at bounding box center [440, 218] width 45 height 10
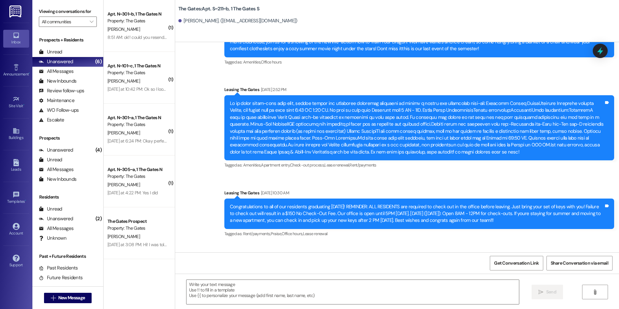
scroll to position [6924, 0]
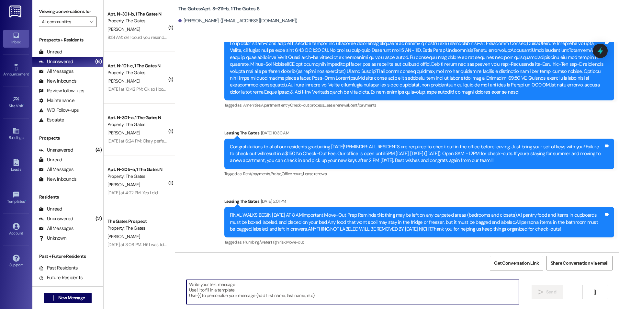
paste textarea "Hey [PERSON_NAME]! This is [PERSON_NAME] with The Gates! We are running a LIMIT…"
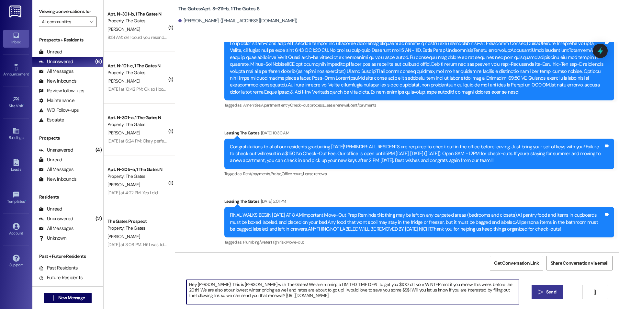
click at [211, 282] on textarea "Hey [PERSON_NAME]! This is [PERSON_NAME] with The Gates! We are running a LIMIT…" at bounding box center [353, 292] width 332 height 24
type textarea "Hey [PERSON_NAME]! This is [PERSON_NAME] with The Gates! We are running a LIMIT…"
click at [543, 291] on span " Send" at bounding box center [547, 292] width 20 height 7
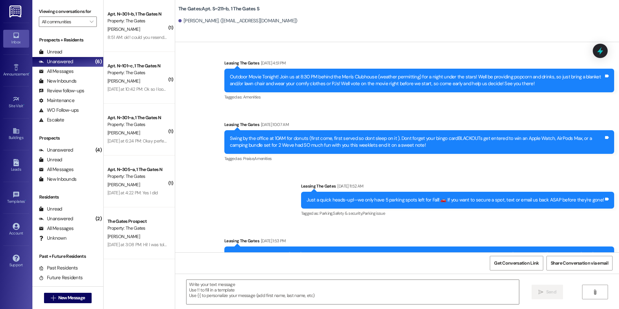
scroll to position [5774, 0]
